Goal: Check status

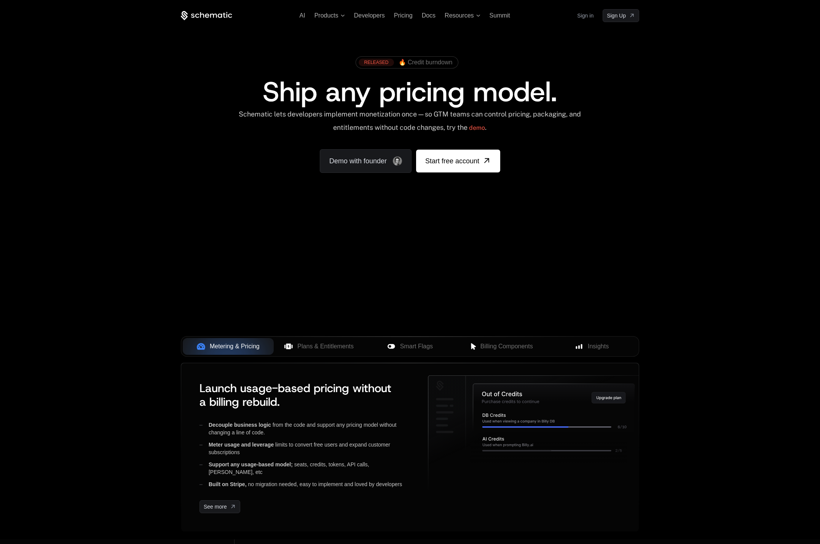
click at [586, 15] on link "Sign in" at bounding box center [585, 16] width 16 height 12
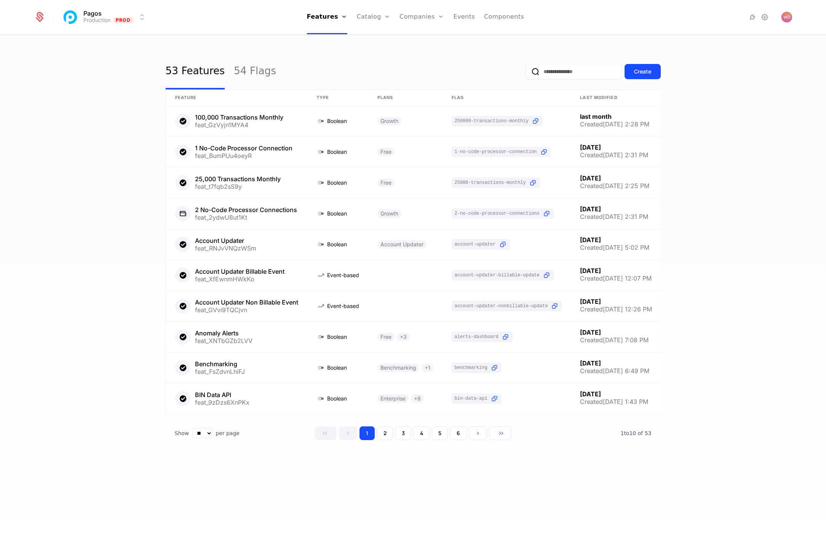
click at [423, 39] on link "Companies" at bounding box center [426, 37] width 35 height 6
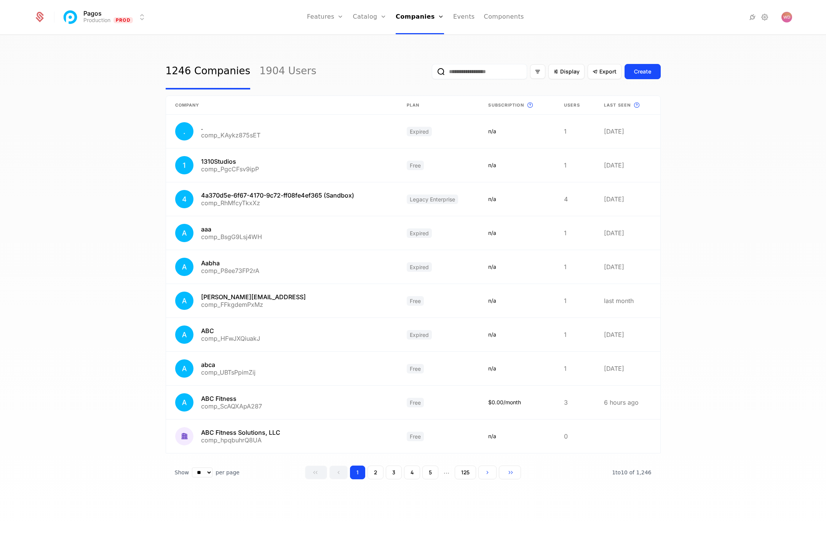
click at [458, 78] on input "email" at bounding box center [479, 71] width 95 height 15
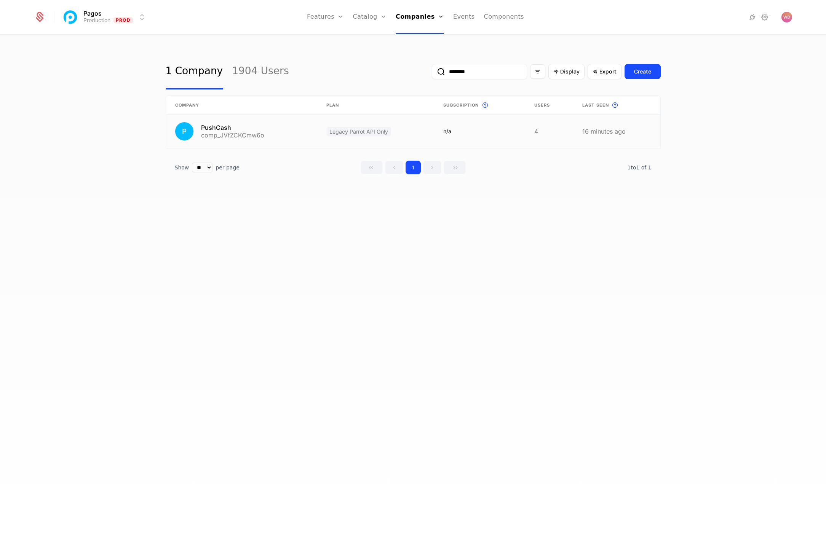
type input "********"
click at [209, 128] on link at bounding box center [242, 132] width 152 height 34
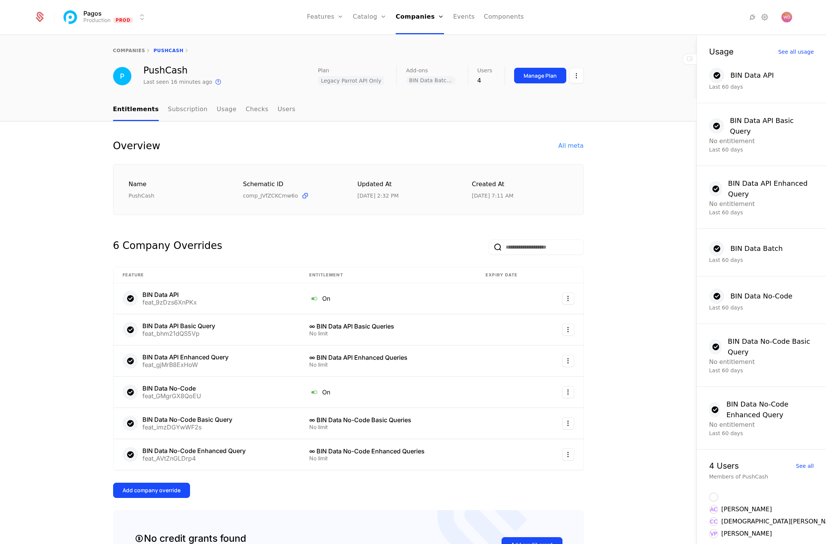
click at [792, 52] on div "See all usage" at bounding box center [796, 51] width 36 height 5
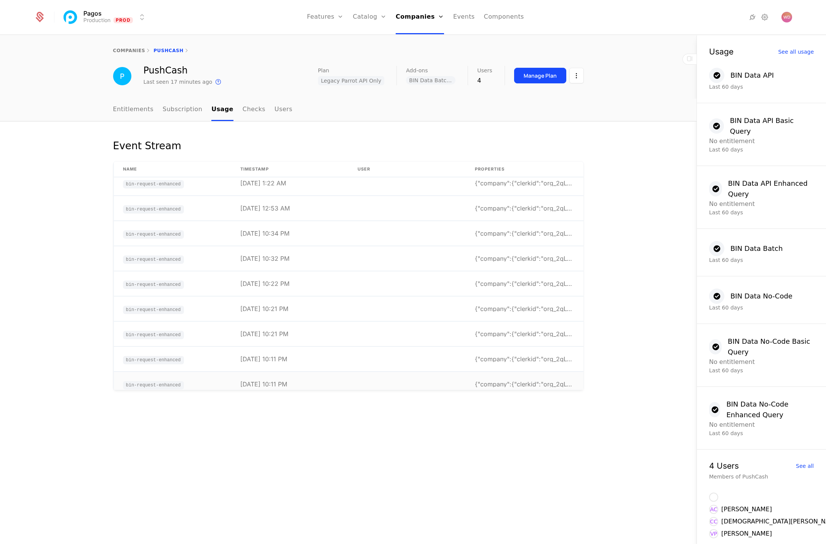
scroll to position [2543, 0]
click at [245, 111] on link "Checks" at bounding box center [254, 110] width 23 height 22
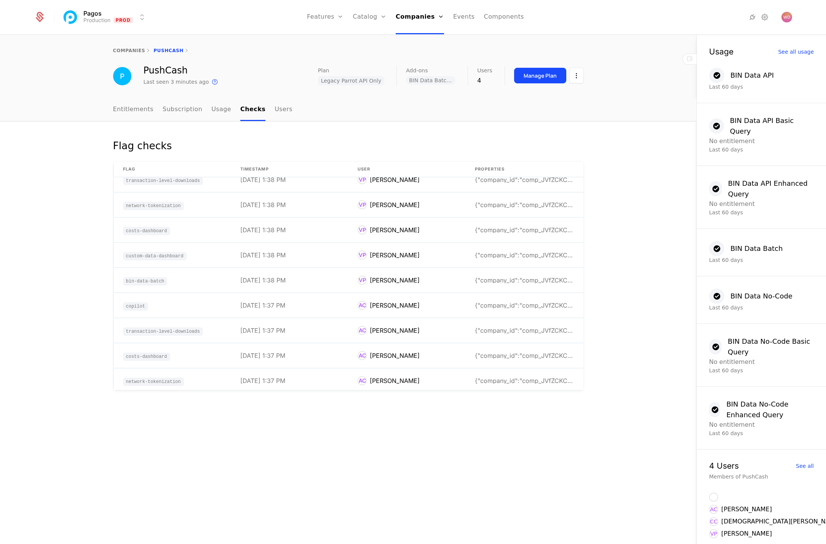
scroll to position [3155, 0]
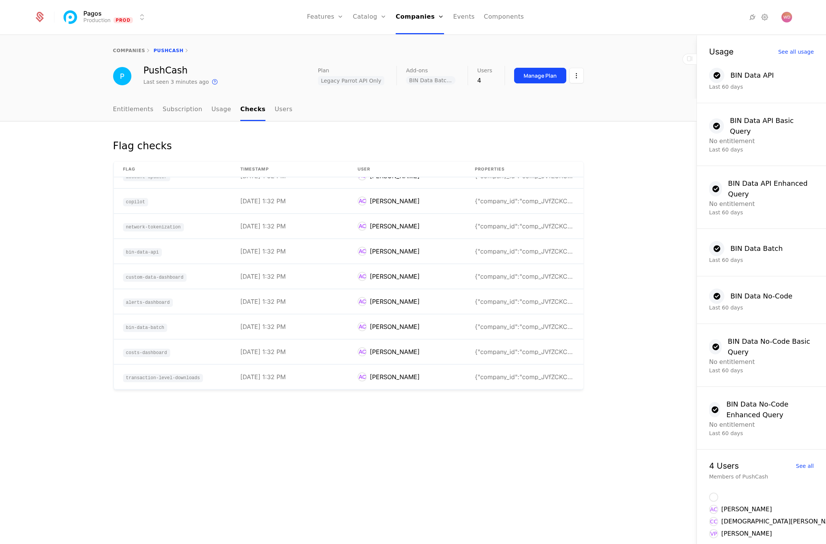
click at [217, 109] on link "Usage" at bounding box center [221, 110] width 20 height 22
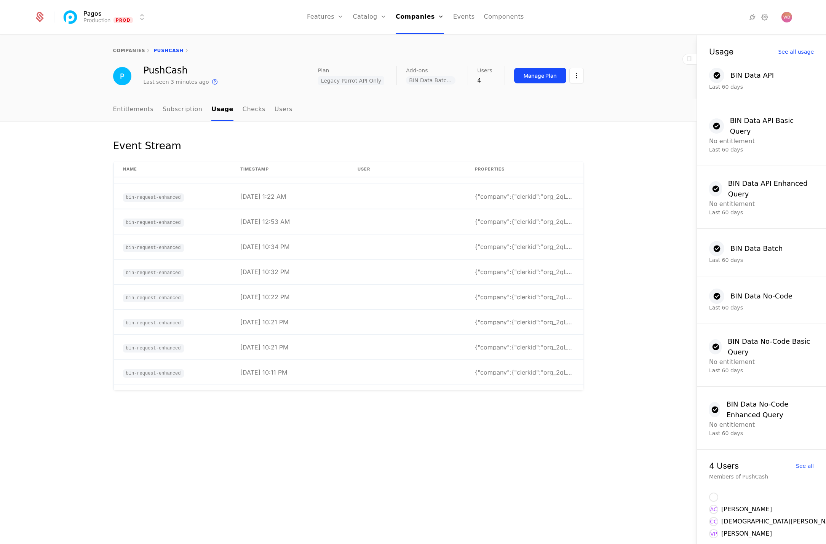
scroll to position [2539, 0]
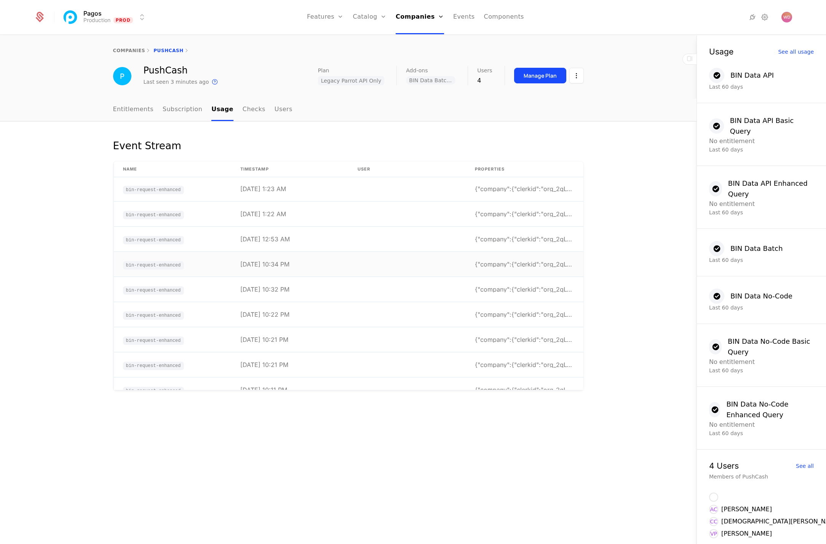
click at [312, 264] on td "10/2/25, 10:34 PM" at bounding box center [289, 264] width 117 height 25
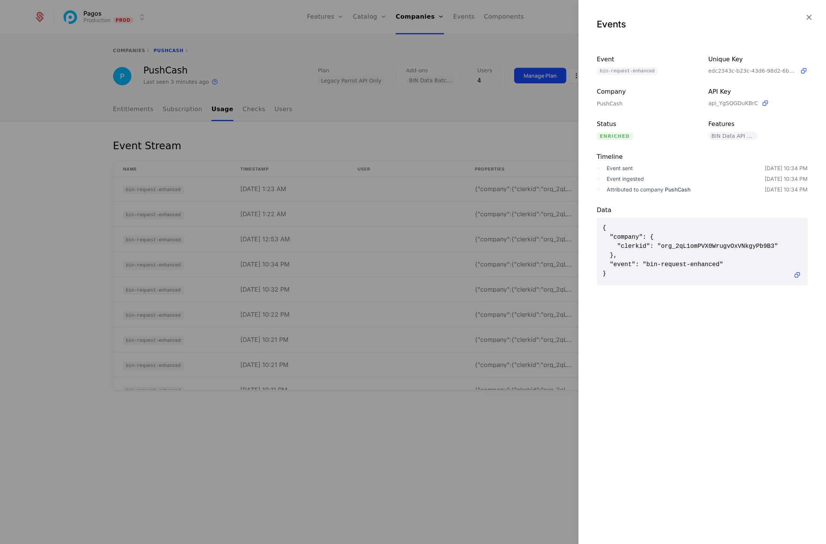
scroll to position [0, 0]
click at [465, 147] on div at bounding box center [413, 272] width 826 height 544
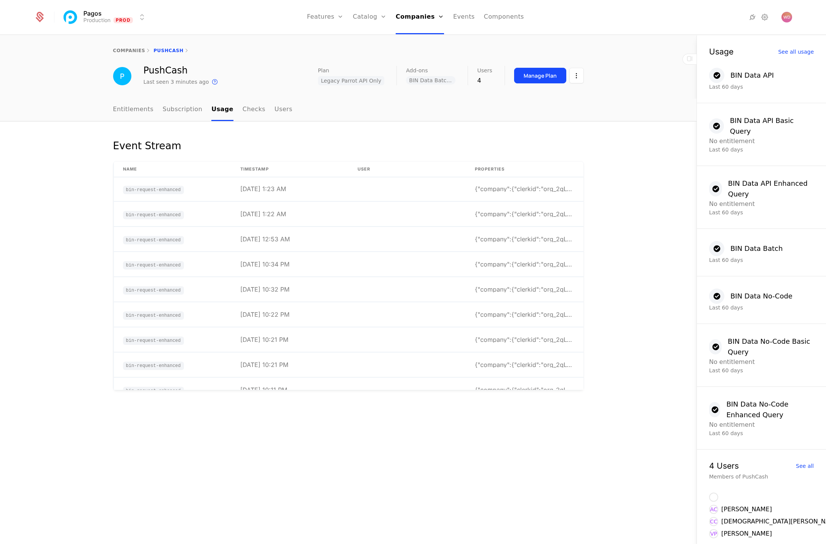
click at [253, 113] on link "Checks" at bounding box center [254, 110] width 23 height 22
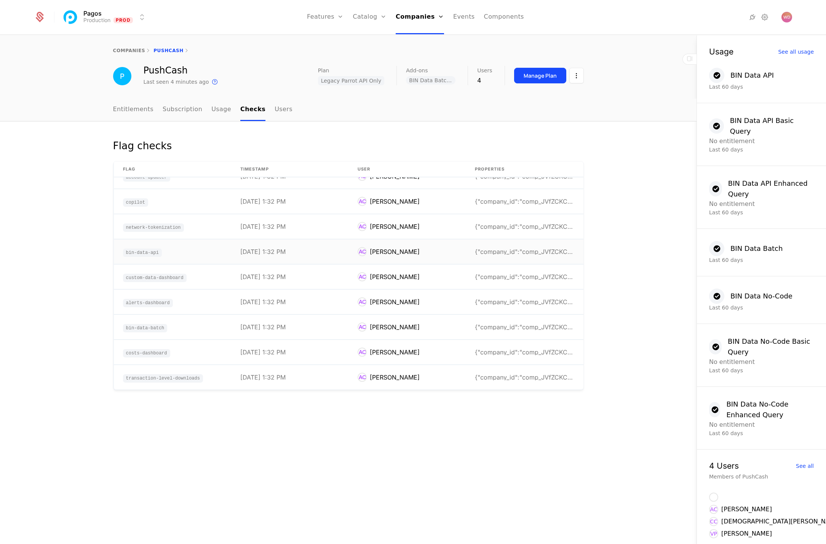
scroll to position [3155, 0]
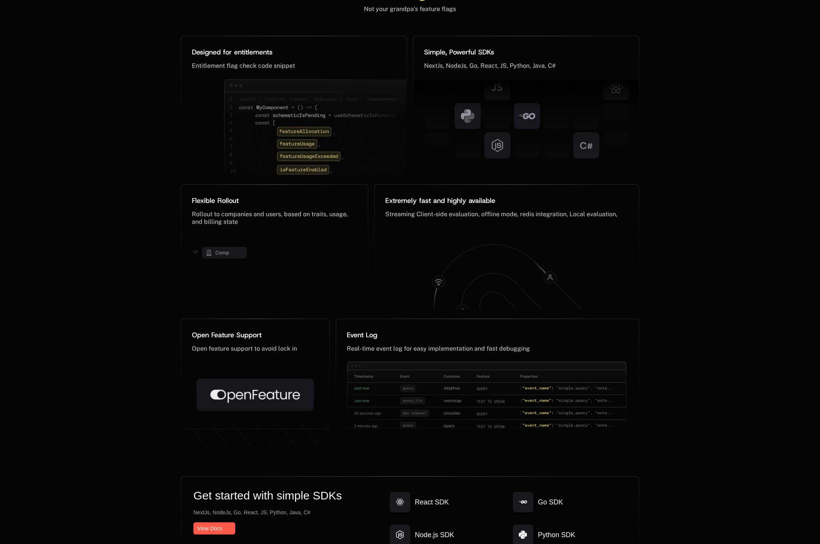
scroll to position [3520, 0]
